Goal: Transaction & Acquisition: Purchase product/service

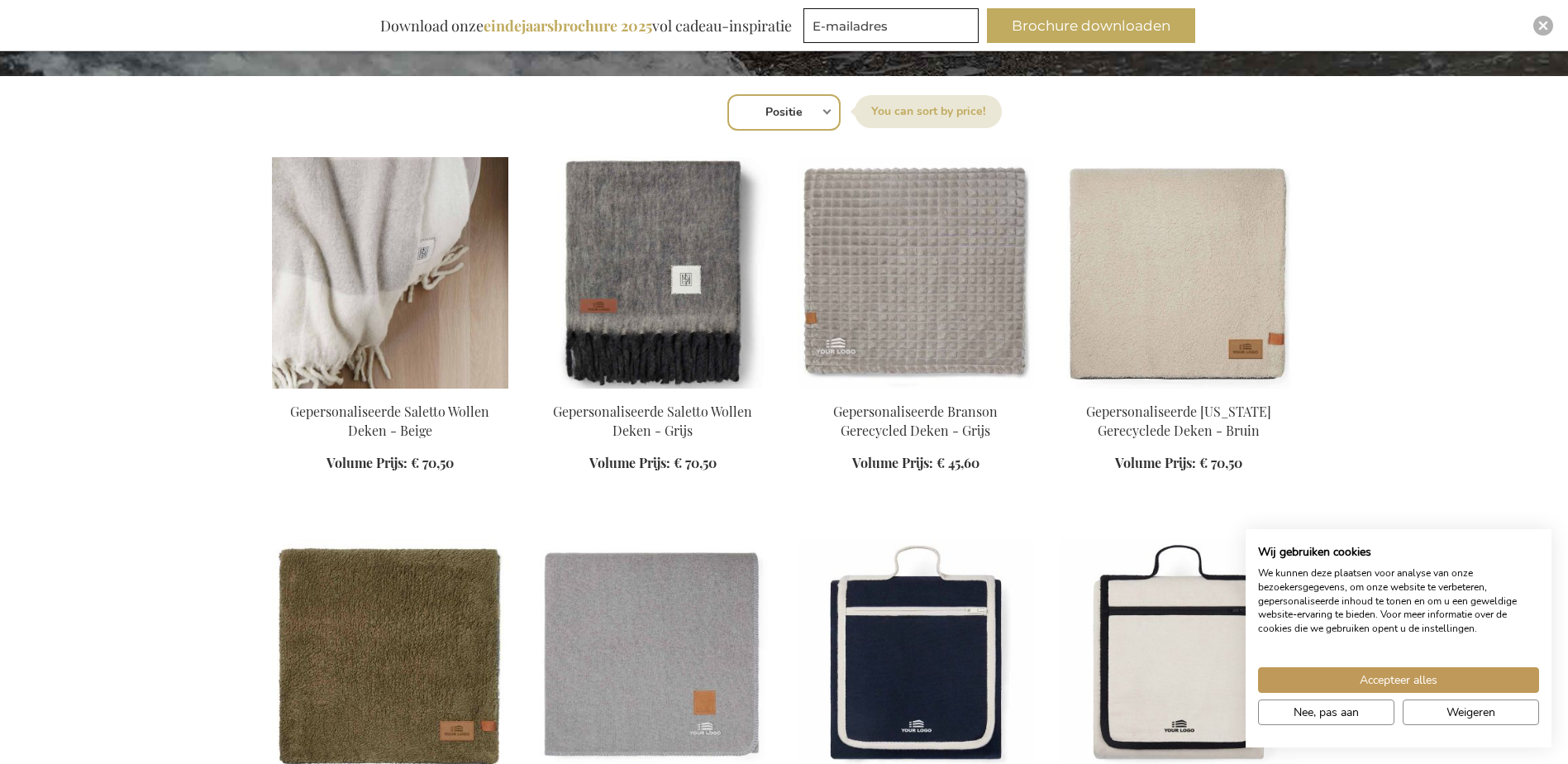
scroll to position [496, 0]
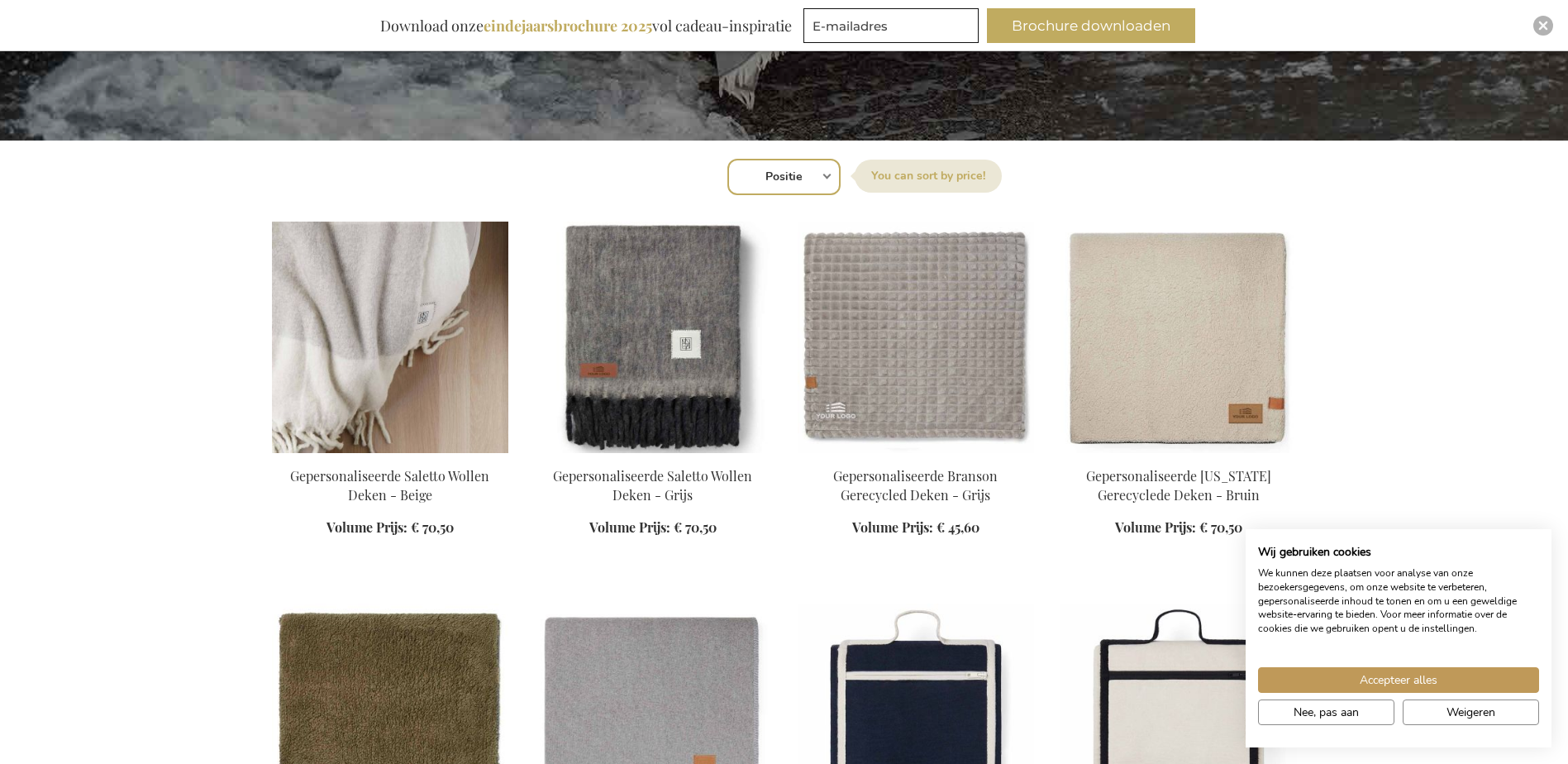
click at [455, 301] on img at bounding box center [391, 337] width 236 height 231
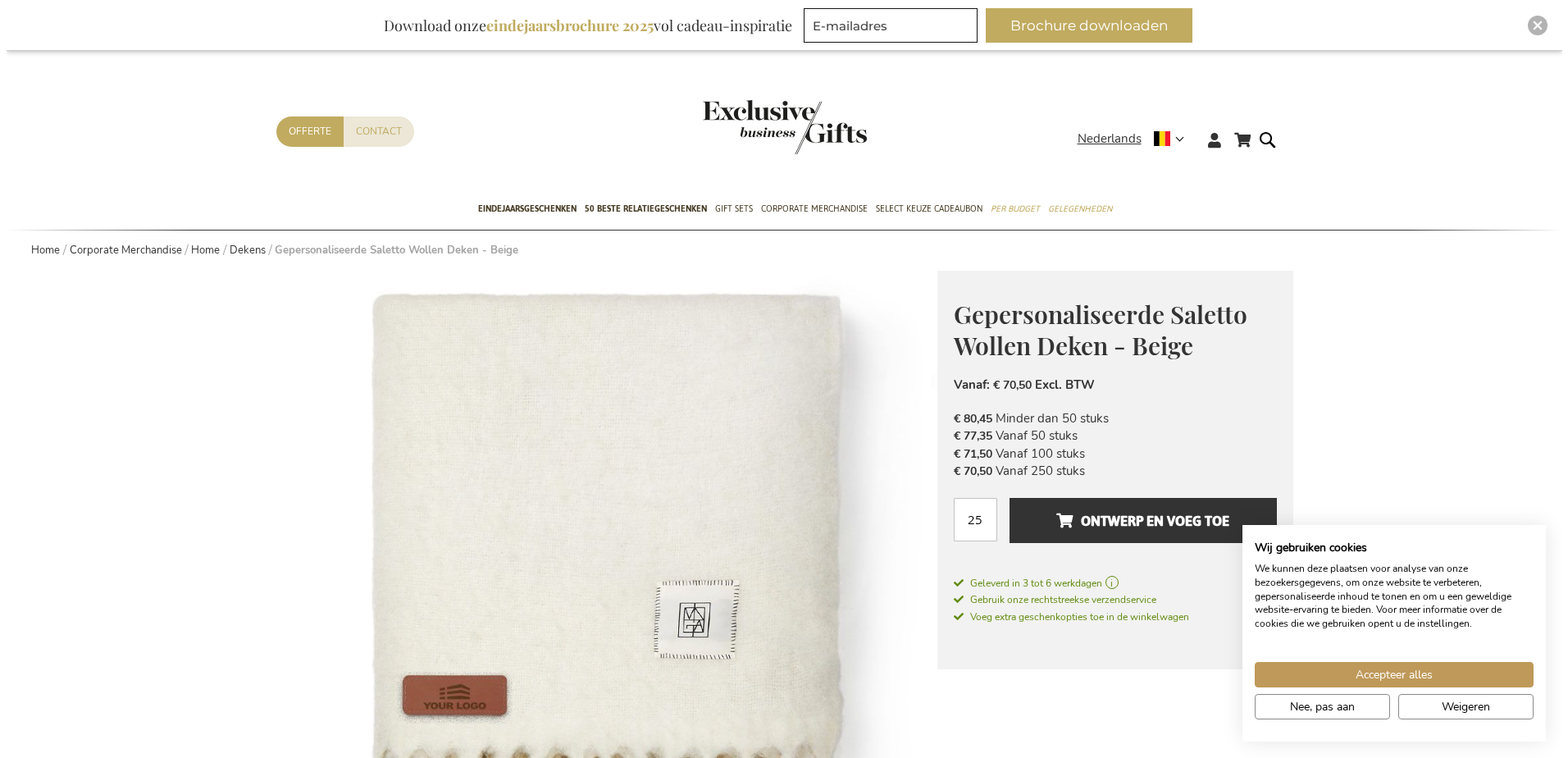
scroll to position [164, 0]
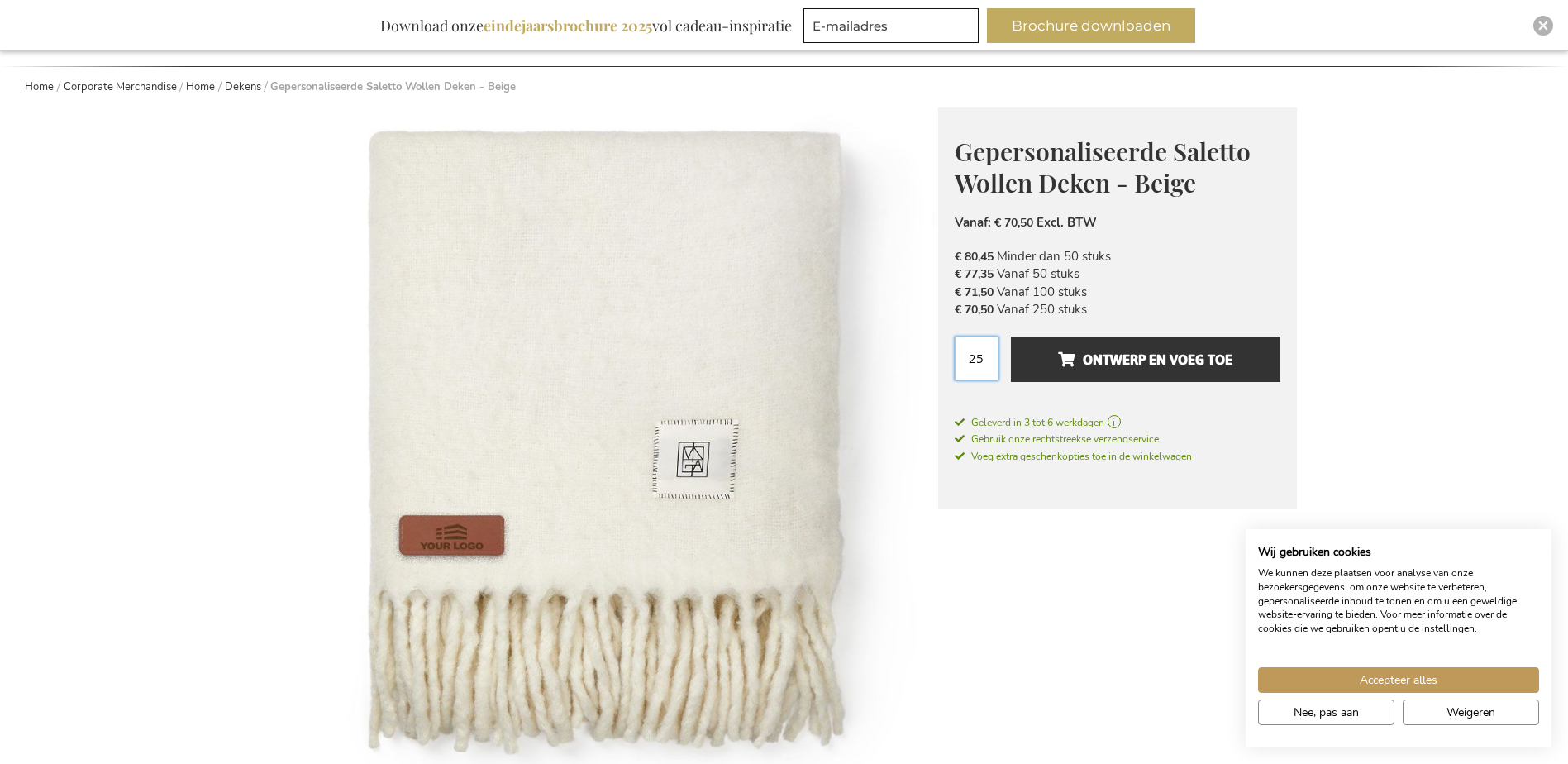
drag, startPoint x: 983, startPoint y: 359, endPoint x: 955, endPoint y: 351, distance: 29.1
click at [955, 351] on input "25" at bounding box center [976, 358] width 44 height 44
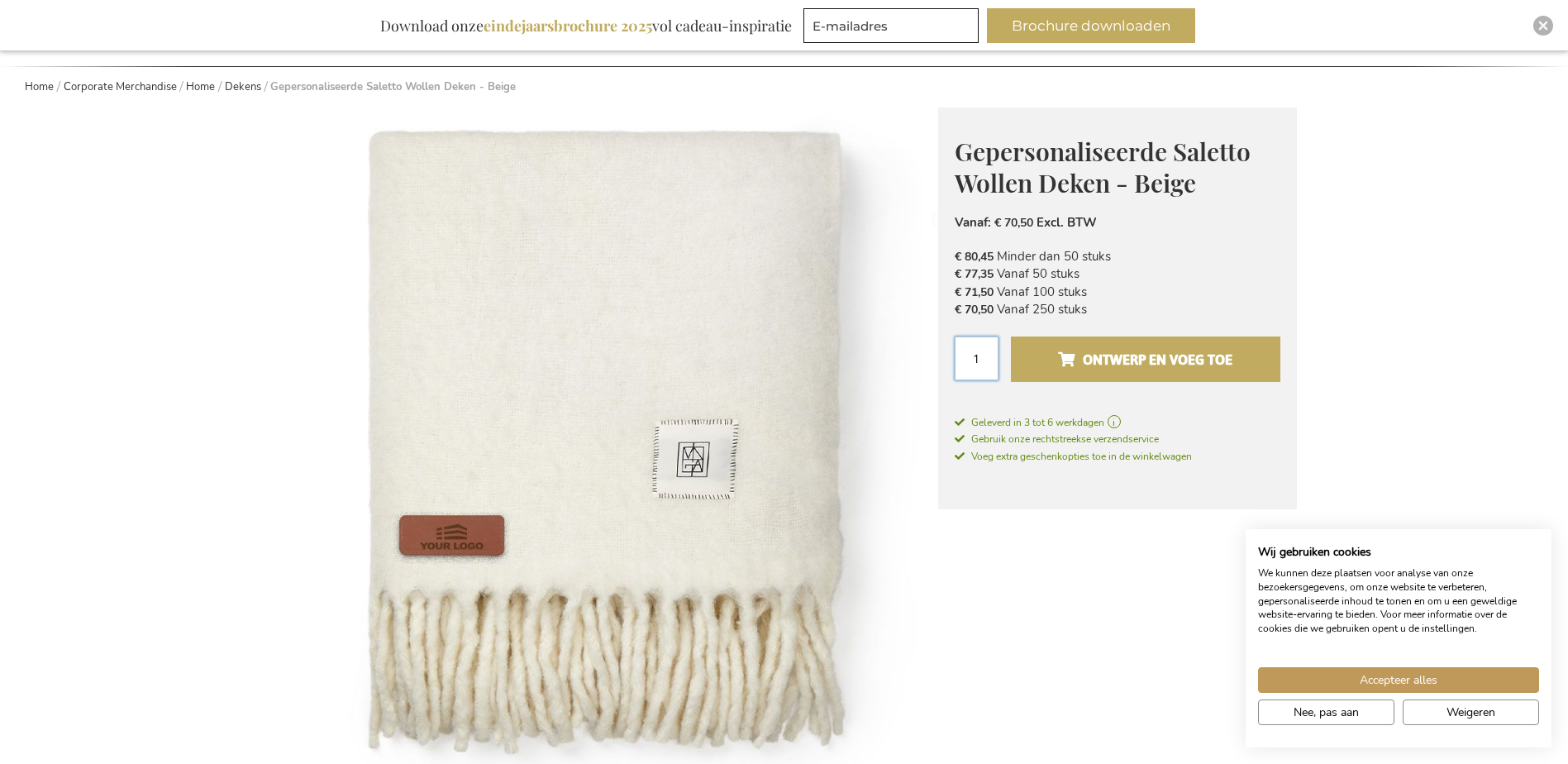
type input "1"
click at [1137, 364] on span "Ontwerp en voeg toe" at bounding box center [1145, 359] width 175 height 27
